Goal: Transaction & Acquisition: Purchase product/service

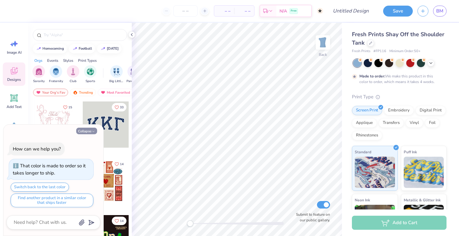
click at [93, 130] on icon "button" at bounding box center [93, 131] width 4 height 4
type textarea "x"
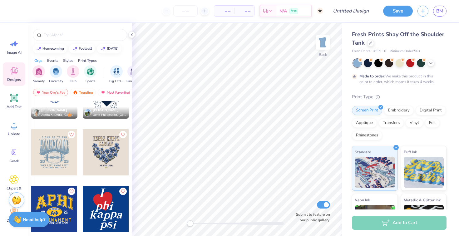
scroll to position [994, 0]
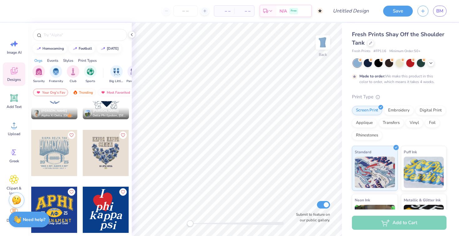
click at [82, 163] on div at bounding box center [59, 153] width 46 height 46
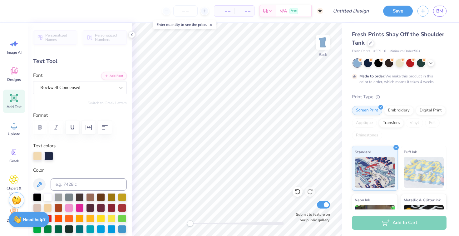
type input "8.08"
type input "1.33"
type input "3.00"
type textarea "ALPHA GAMMA"
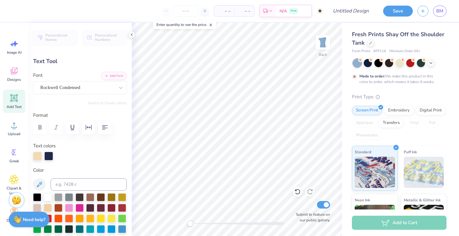
scroll to position [0, 2]
type input "4.34"
type input "1.37"
type input "4.58"
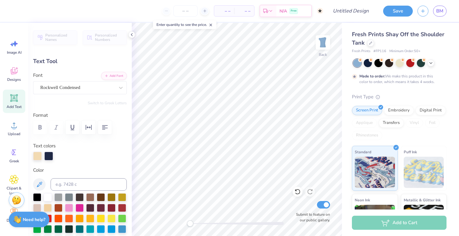
type textarea "DELTA"
type input "3.48"
type input "1.33"
type input "4.60"
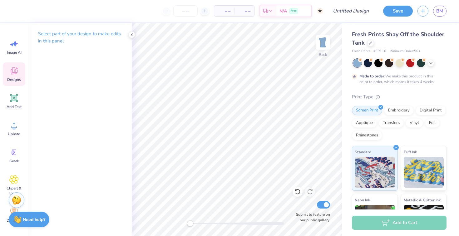
click at [13, 81] on span "Designs" at bounding box center [14, 79] width 14 height 5
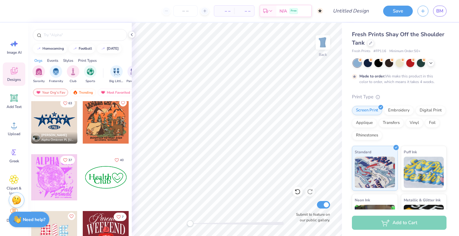
scroll to position [1598, 0]
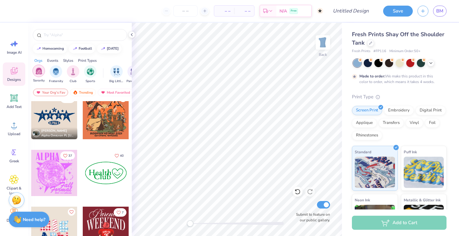
click at [42, 72] on div "filter for Sorority" at bounding box center [38, 71] width 12 height 12
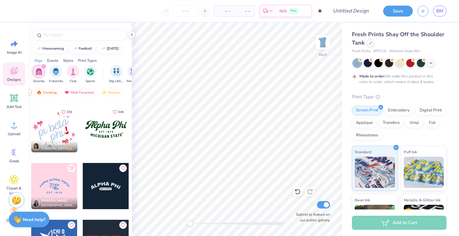
scroll to position [1698, 0]
click at [107, 128] on div at bounding box center [105, 129] width 46 height 46
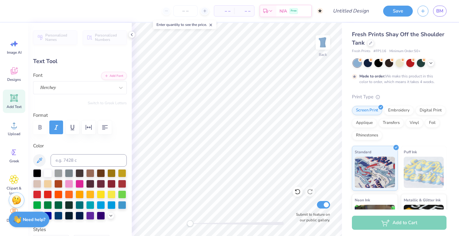
type textarea "Alpha Gam"
type input "5.60"
type input "0.83"
type input "5.29"
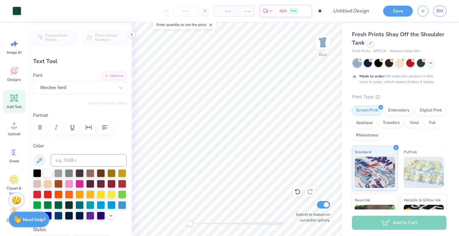
type input "2.49"
type input "0.30"
type input "4.88"
type input "5.60"
type input "0.83"
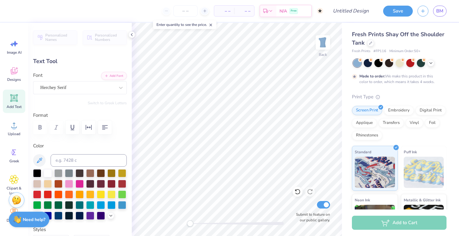
type input "5.25"
type input "2.49"
type input "0.30"
type input "4.88"
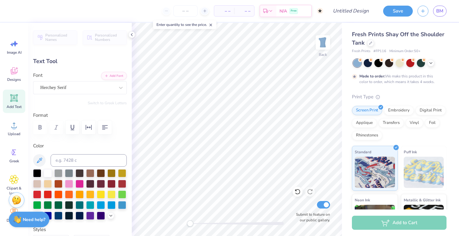
type textarea "E S T . 1 904"
type input "5.60"
type input "0.83"
type input "5.25"
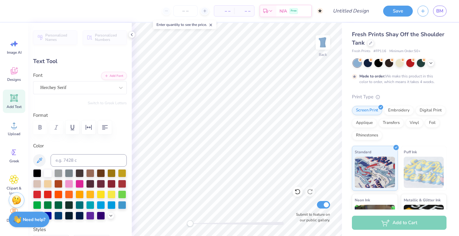
type textarea "S"
type textarea "[GEOGRAPHIC_DATA]"
click at [46, 173] on div at bounding box center [48, 172] width 8 height 8
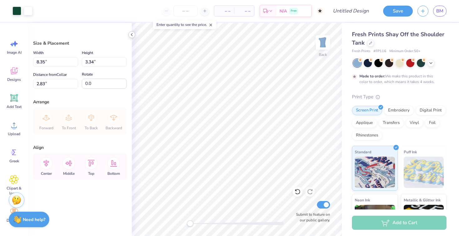
click at [131, 35] on polyline at bounding box center [131, 34] width 1 height 2
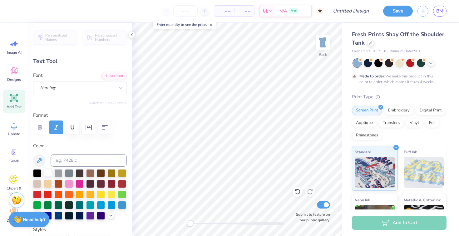
click at [46, 172] on div at bounding box center [48, 172] width 8 height 8
type input "8.27"
type input "0.97"
type input "5.20"
type input "8.26"
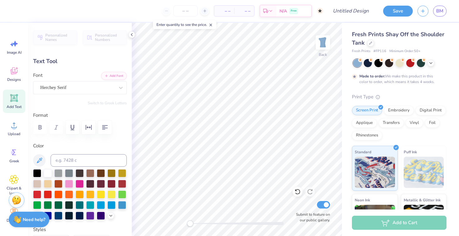
type input "1.90"
type input "3.00"
type input "8.27"
type input "0.97"
click at [46, 170] on div at bounding box center [48, 172] width 8 height 8
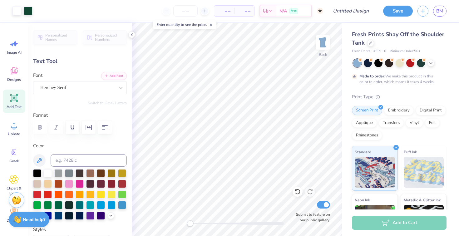
type input "5.15"
type input "8.26"
type input "1.90"
type input "3.00"
type input "8.27"
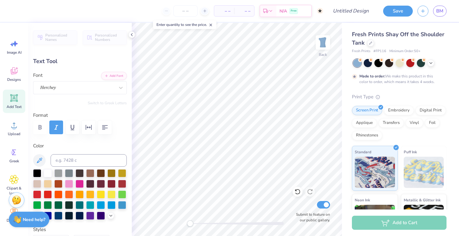
type input "0.97"
type input "5.15"
type input "8.26"
type input "1.90"
type input "3.00"
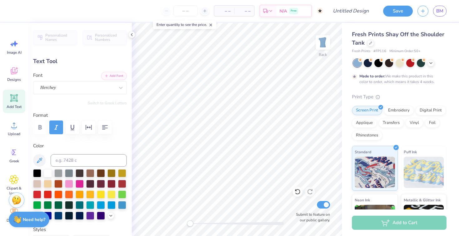
type input "8.27"
type input "0.97"
type input "5.15"
type input "8.26"
type input "1.90"
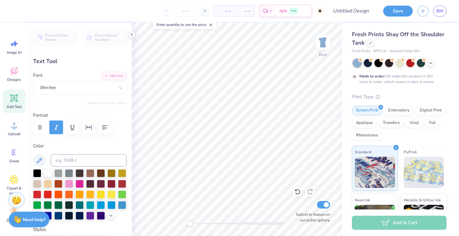
type input "3.00"
type input "8.27"
type input "0.97"
type input "5.15"
type input "2.31"
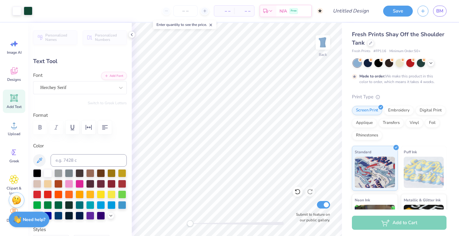
type input "0.29"
type input "4.91"
click at [51, 171] on div at bounding box center [48, 172] width 8 height 8
type input "8.27"
type input "0.97"
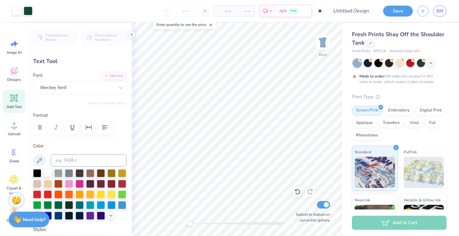
type input "5.75"
type input "8.26"
type input "1.90"
type input "2.35"
type input "8.27"
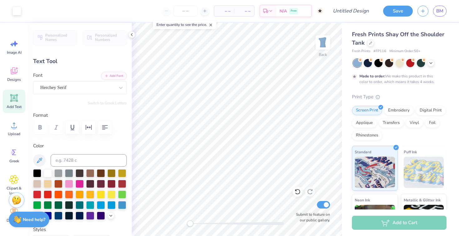
type input "0.97"
type input "5.25"
type input "2.31"
type input "0.29"
type input "4.95"
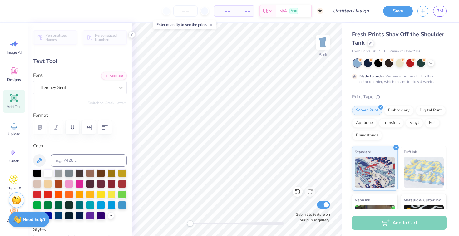
type input "8.26"
type input "1.90"
type input "3.00"
click at [369, 62] on div at bounding box center [367, 62] width 8 height 8
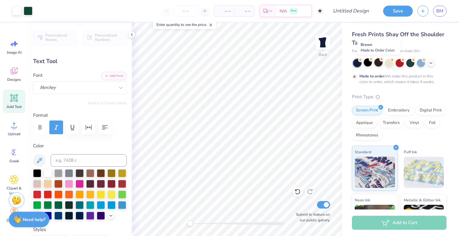
click at [378, 61] on div at bounding box center [378, 62] width 8 height 8
click at [389, 62] on div at bounding box center [389, 62] width 8 height 8
click at [399, 62] on div at bounding box center [399, 62] width 8 height 8
click at [412, 63] on div at bounding box center [410, 62] width 8 height 8
click at [421, 63] on div at bounding box center [420, 62] width 8 height 8
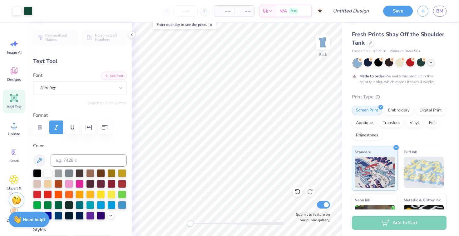
click at [431, 62] on icon at bounding box center [430, 62] width 5 height 5
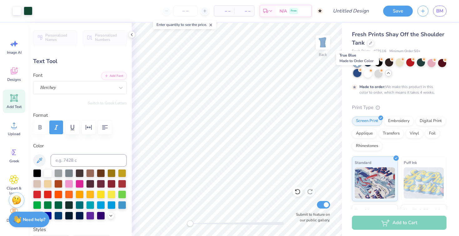
click at [357, 72] on div at bounding box center [357, 73] width 8 height 8
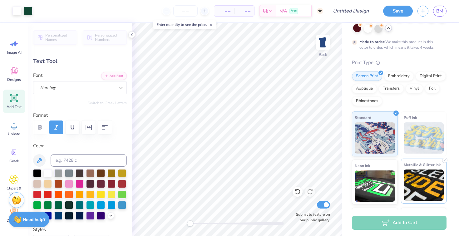
scroll to position [0, 0]
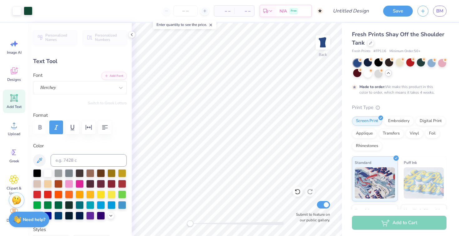
click at [388, 224] on div "Add to Cart" at bounding box center [399, 223] width 95 height 14
click at [374, 221] on div "Add to Cart" at bounding box center [399, 223] width 95 height 14
click at [353, 12] on input "Design Title" at bounding box center [358, 11] width 31 height 12
type input "day1"
click at [395, 12] on button "Save" at bounding box center [398, 10] width 30 height 11
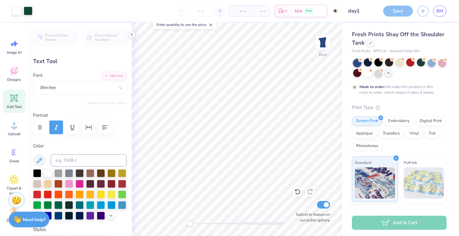
click at [246, 10] on div "– – Per Item" at bounding box center [239, 11] width 20 height 11
click at [201, 24] on div "Enter quantity to see the price." at bounding box center [184, 24] width 63 height 9
click at [200, 12] on input "number" at bounding box center [200, 10] width 24 height 11
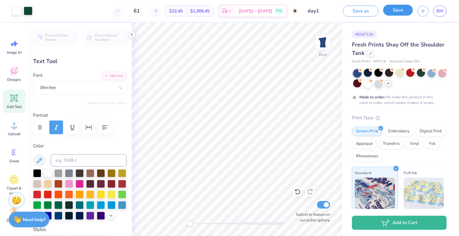
click at [390, 8] on button "Save" at bounding box center [398, 10] width 30 height 11
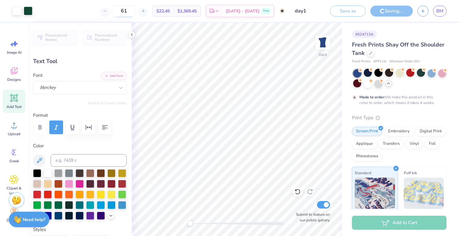
click at [136, 11] on input "61" at bounding box center [124, 10] width 24 height 11
type input "6"
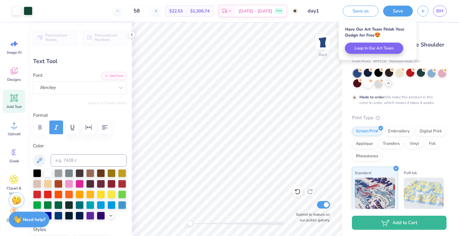
type input "5"
type input "61"
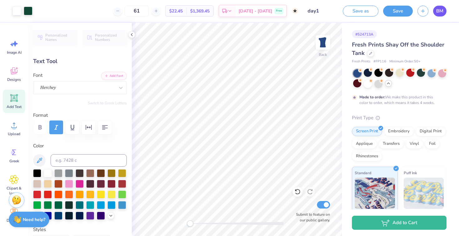
click at [443, 8] on link "BM" at bounding box center [439, 11] width 13 height 11
